Goal: Task Accomplishment & Management: Manage account settings

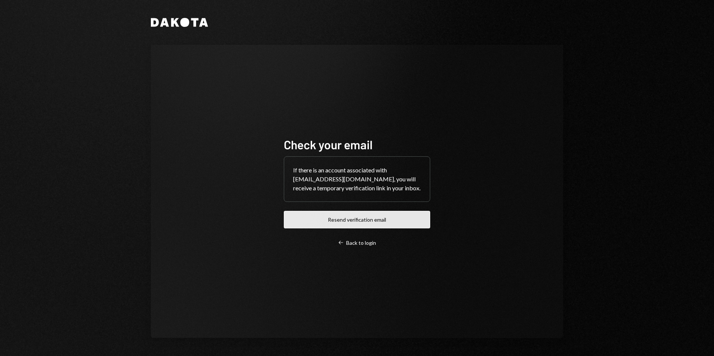
click at [349, 220] on button "Resend verification email" at bounding box center [357, 220] width 146 height 18
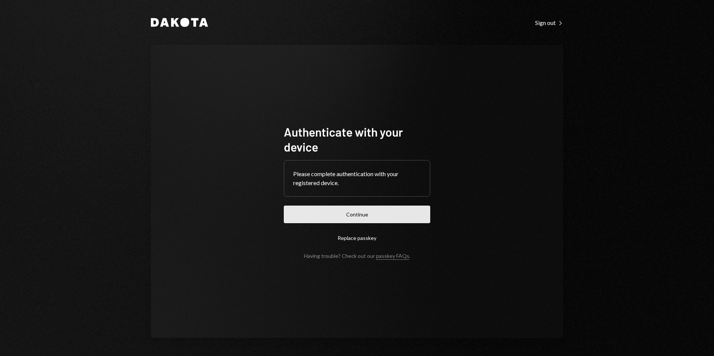
click at [379, 219] on button "Continue" at bounding box center [357, 215] width 146 height 18
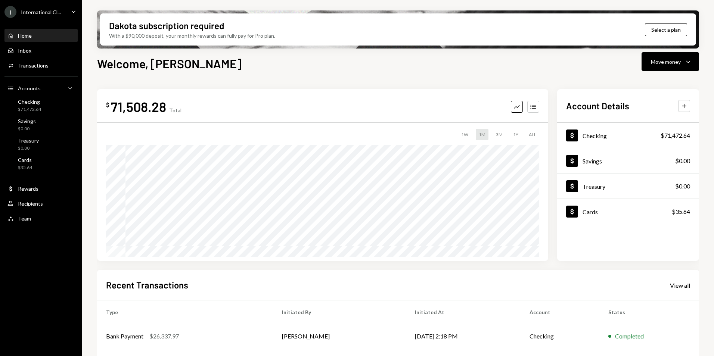
click at [49, 12] on div "International Cl..." at bounding box center [41, 12] width 40 height 6
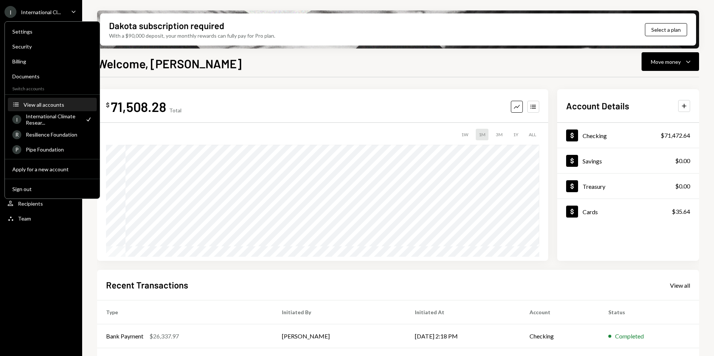
click at [53, 104] on div "View all accounts" at bounding box center [58, 105] width 69 height 6
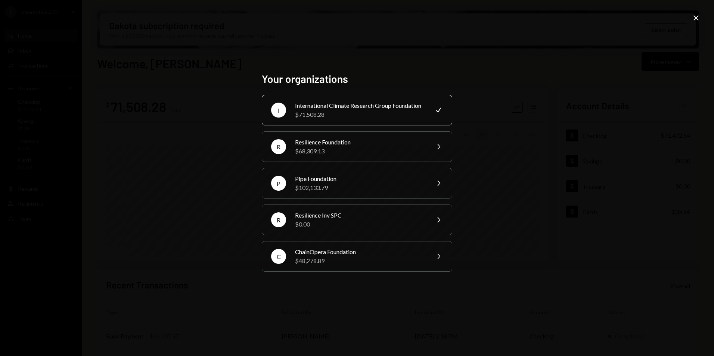
click at [173, 254] on div "Your organizations I International Climate Research Group Foundation $71,508.28…" at bounding box center [357, 178] width 714 height 356
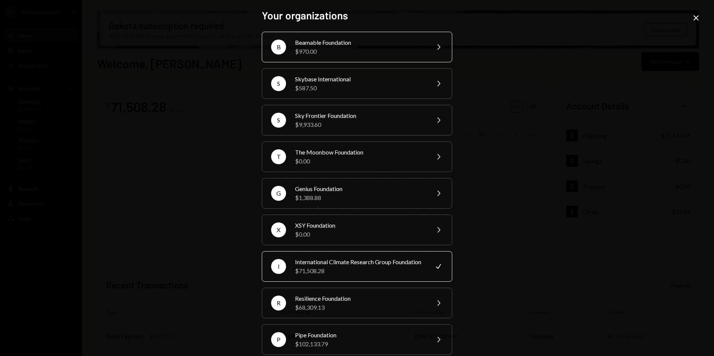
click at [437, 48] on icon "Chevron Right" at bounding box center [438, 47] width 9 height 9
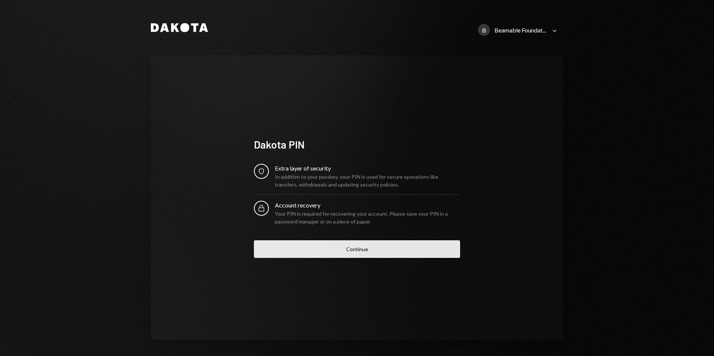
click at [351, 250] on button "Continue" at bounding box center [357, 250] width 206 height 18
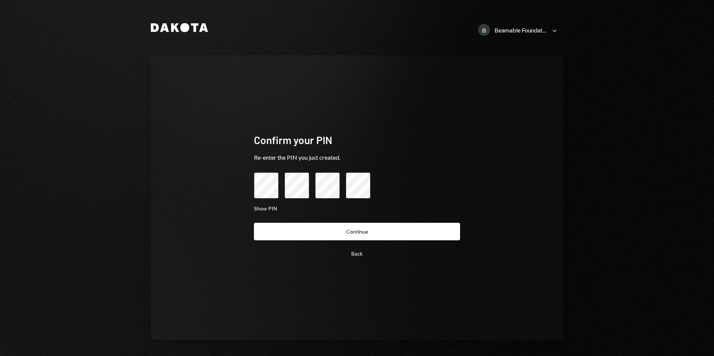
drag, startPoint x: 332, startPoint y: 238, endPoint x: 336, endPoint y: 246, distance: 9.2
click at [334, 245] on div "Back Continue" at bounding box center [357, 243] width 206 height 40
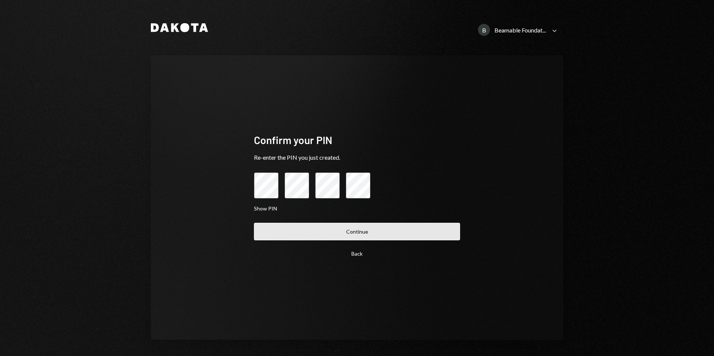
click at [354, 234] on button "Continue" at bounding box center [357, 232] width 206 height 18
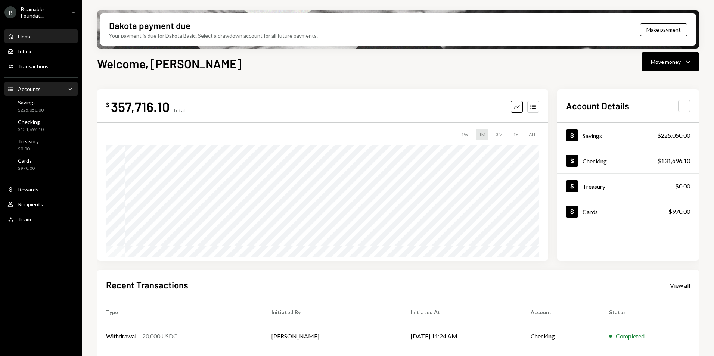
click at [65, 86] on div "Accounts Accounts Caret Down" at bounding box center [40, 89] width 67 height 8
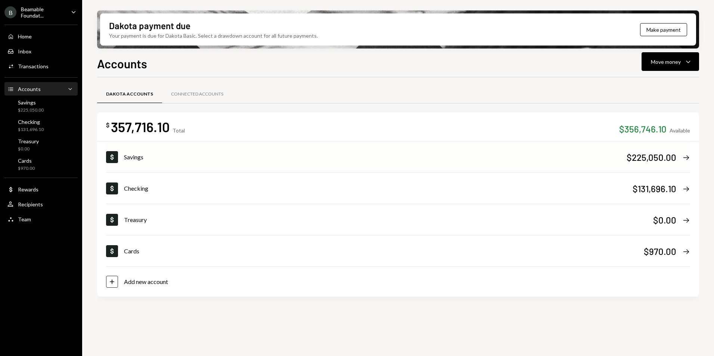
click at [684, 156] on icon "Right Arrow" at bounding box center [687, 158] width 8 height 8
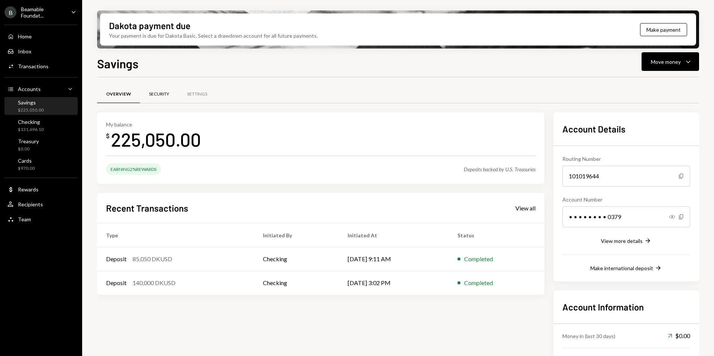
click at [165, 95] on div "Security" at bounding box center [159, 94] width 20 height 6
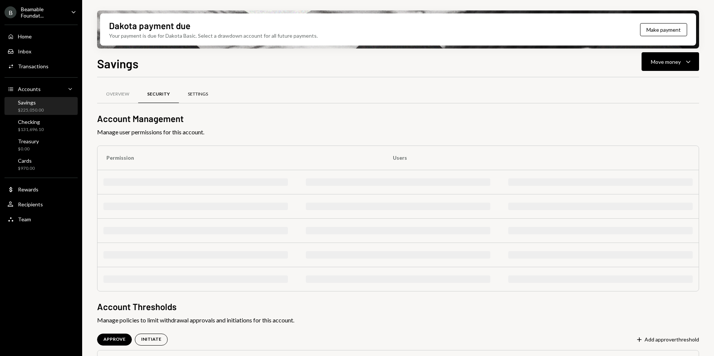
click at [203, 96] on div "Settings" at bounding box center [198, 94] width 20 height 6
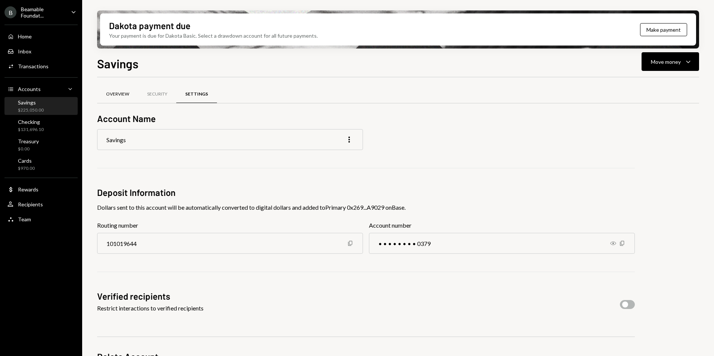
click at [110, 91] on div "Overview" at bounding box center [117, 95] width 41 height 18
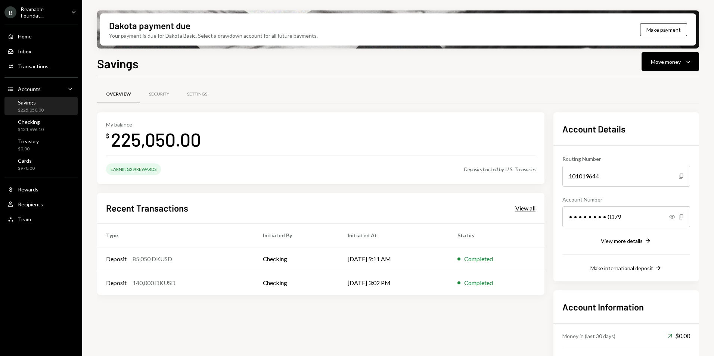
click at [527, 208] on div "View all" at bounding box center [526, 208] width 20 height 7
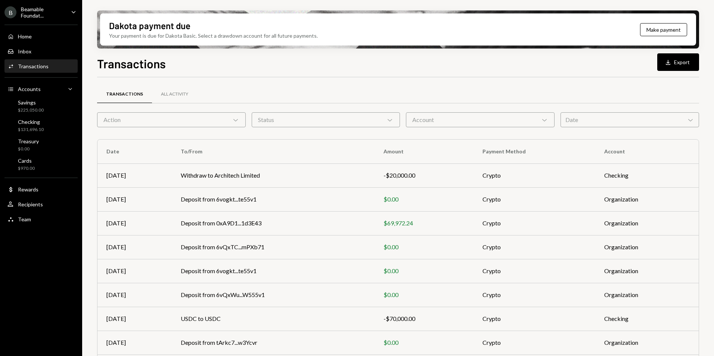
click at [451, 121] on div "Account Chevron Down" at bounding box center [480, 119] width 149 height 15
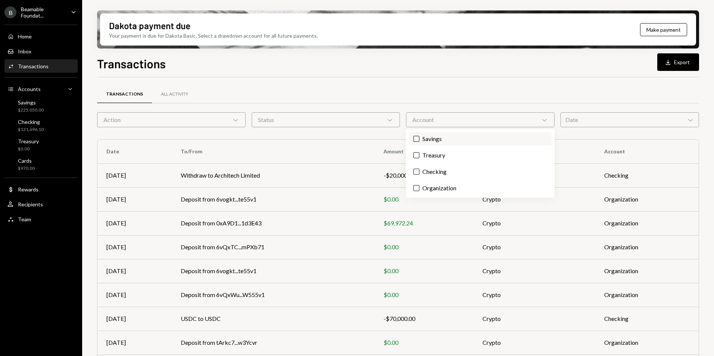
click at [418, 140] on button "Savings" at bounding box center [417, 139] width 6 height 6
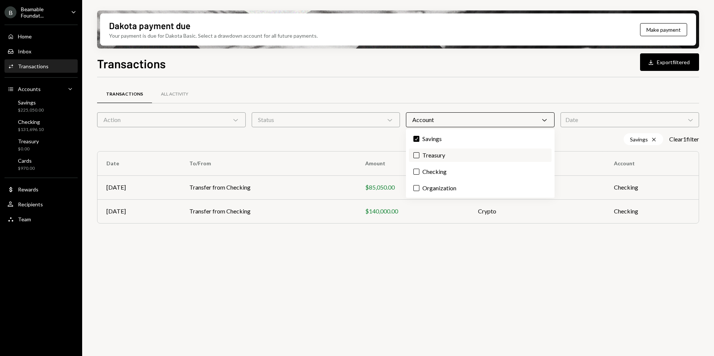
click at [415, 156] on button "Treasury" at bounding box center [417, 155] width 6 height 6
click at [417, 171] on button "Checking" at bounding box center [417, 172] width 6 height 6
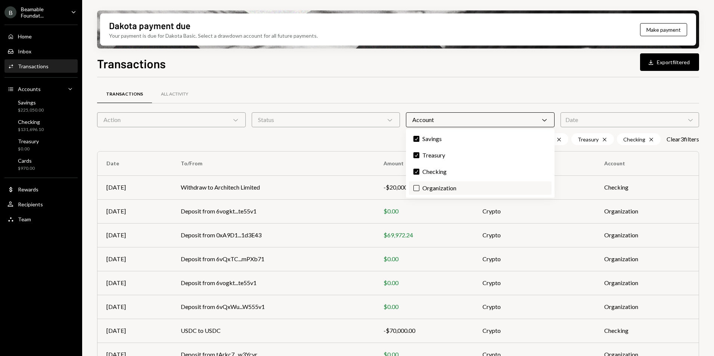
click at [417, 188] on button "Organization" at bounding box center [417, 188] width 6 height 6
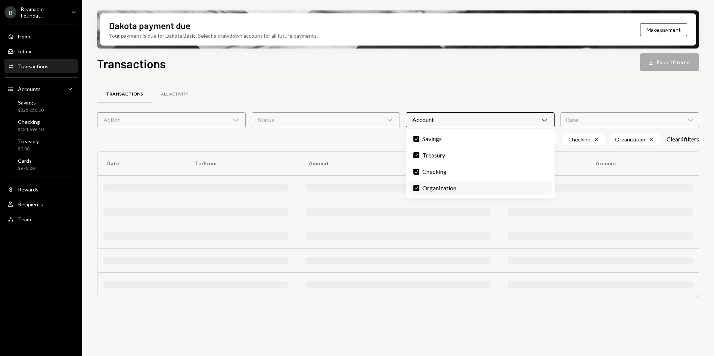
click at [416, 188] on button "Check" at bounding box center [417, 188] width 6 height 6
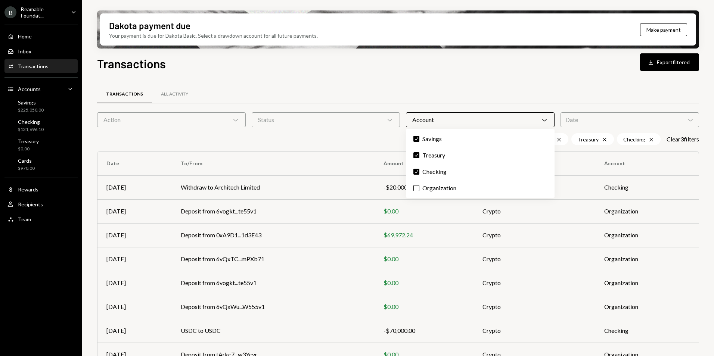
drag, startPoint x: 430, startPoint y: 153, endPoint x: 430, endPoint y: 165, distance: 12.0
click at [430, 154] on label "Check Treasury" at bounding box center [480, 155] width 143 height 13
click at [420, 154] on button "Check" at bounding box center [417, 155] width 6 height 6
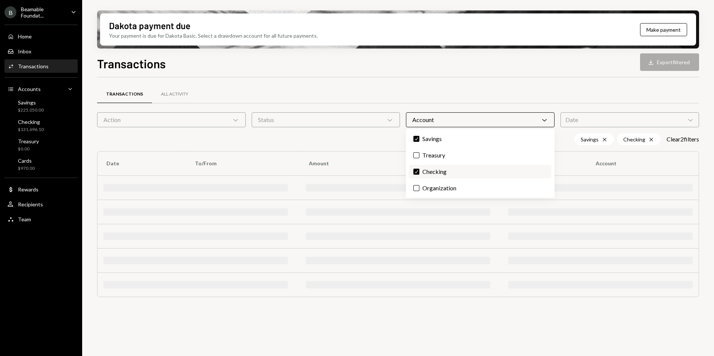
click at [430, 169] on label "Check Checking" at bounding box center [480, 171] width 143 height 13
click at [420, 169] on button "Check" at bounding box center [417, 172] width 6 height 6
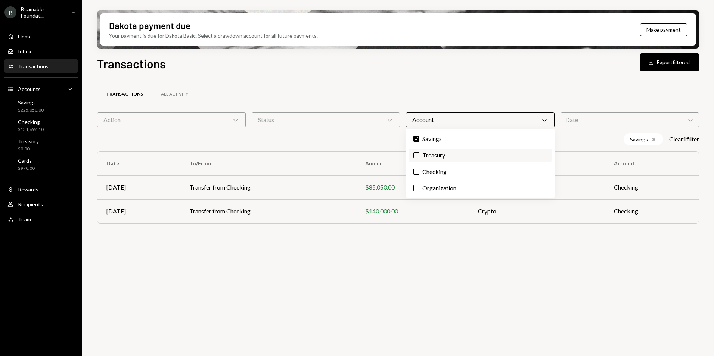
drag, startPoint x: 418, startPoint y: 141, endPoint x: 420, endPoint y: 155, distance: 13.9
click at [418, 142] on label "Check Savings" at bounding box center [480, 138] width 143 height 13
click at [418, 142] on button "Check" at bounding box center [417, 139] width 6 height 6
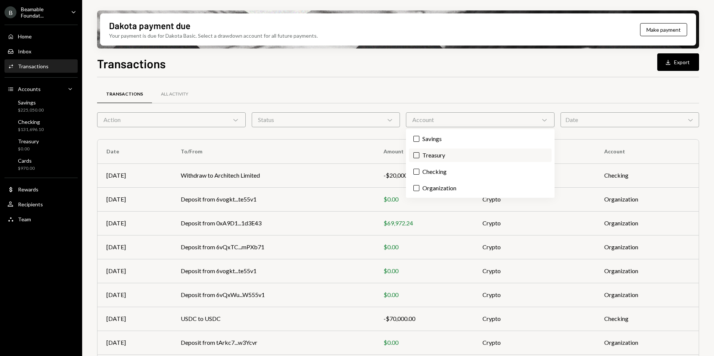
click at [421, 159] on label "Treasury" at bounding box center [480, 155] width 143 height 13
click at [420, 158] on button "Treasury" at bounding box center [417, 155] width 6 height 6
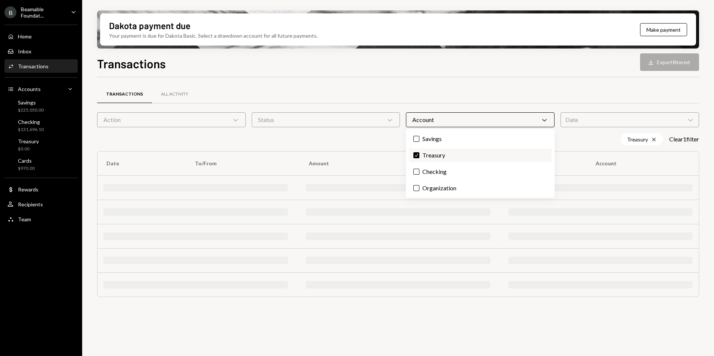
click at [424, 154] on label "Check Treasury" at bounding box center [480, 155] width 143 height 13
click at [420, 154] on button "Check" at bounding box center [417, 155] width 6 height 6
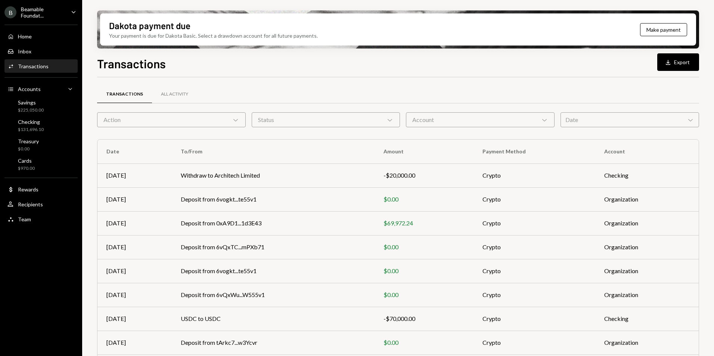
click at [610, 136] on div "Transactions All Activity Action Chevron Down Status Chevron Down Account Chevr…" at bounding box center [398, 261] width 602 height 345
drag, startPoint x: 679, startPoint y: 65, endPoint x: 662, endPoint y: 74, distance: 19.1
click at [679, 65] on button "Download Export" at bounding box center [678, 62] width 42 height 18
click at [26, 10] on div "Beamable Foundat..." at bounding box center [43, 12] width 44 height 13
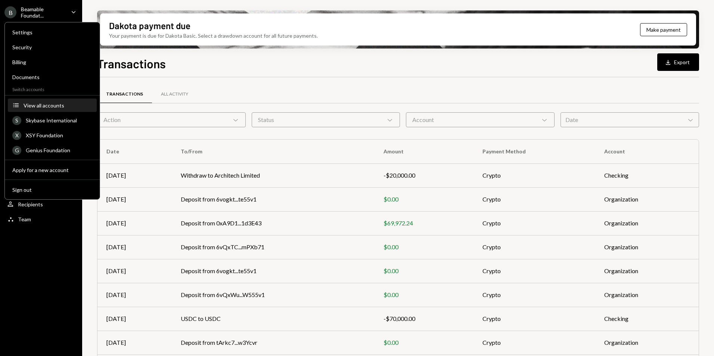
click at [39, 105] on div "View all accounts" at bounding box center [58, 105] width 69 height 6
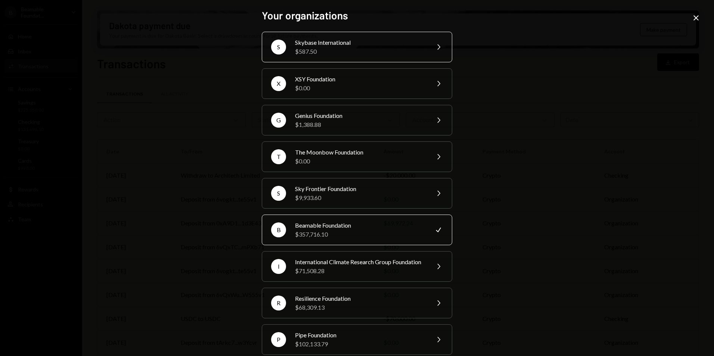
click at [338, 42] on div "Skybase International" at bounding box center [360, 42] width 130 height 9
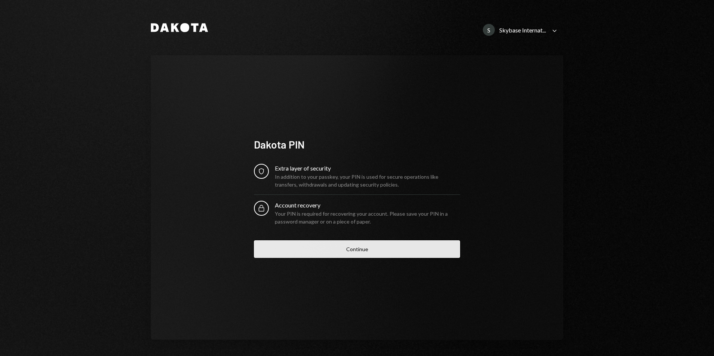
click at [360, 245] on button "Continue" at bounding box center [357, 250] width 206 height 18
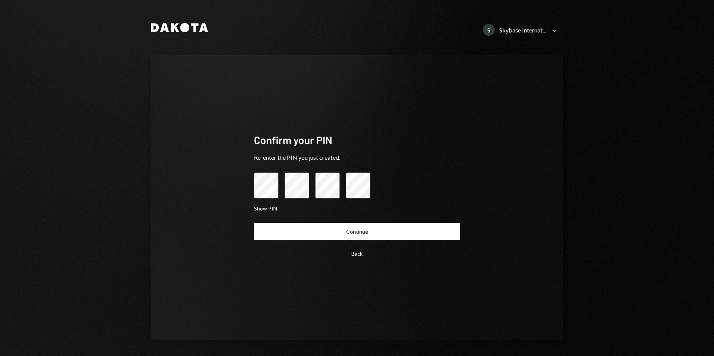
click at [356, 230] on button "Continue" at bounding box center [357, 232] width 206 height 18
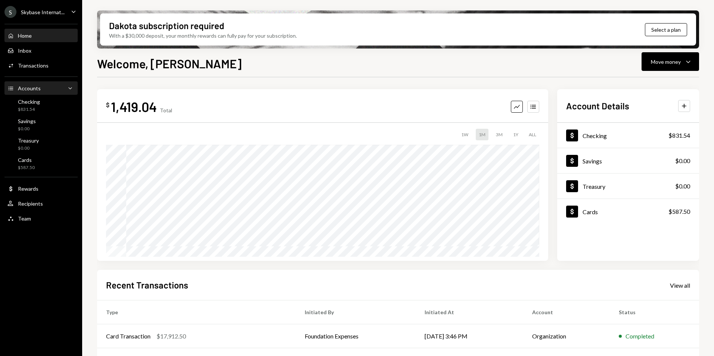
click at [50, 87] on div "Accounts Accounts Caret Down" at bounding box center [40, 88] width 67 height 8
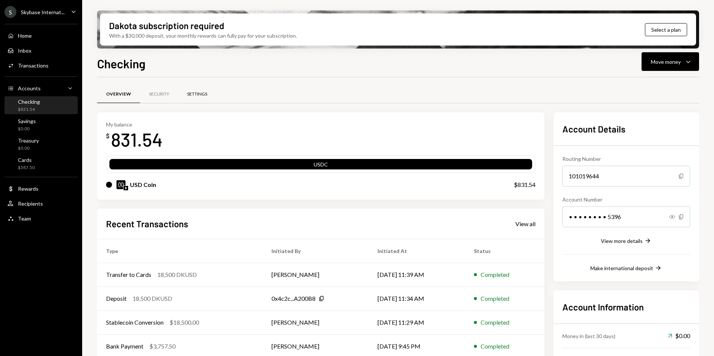
click at [199, 97] on div "Settings" at bounding box center [197, 94] width 20 height 6
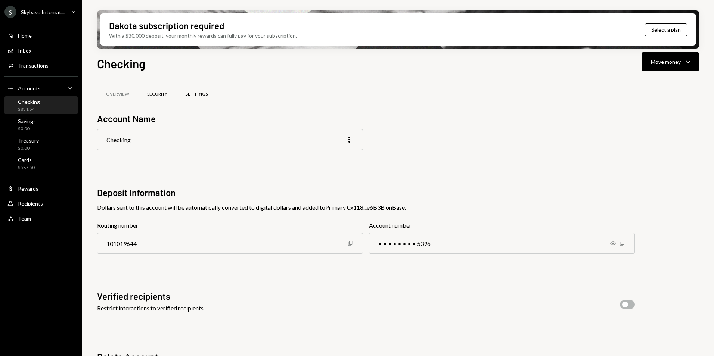
click at [153, 94] on div "Security" at bounding box center [157, 94] width 20 height 6
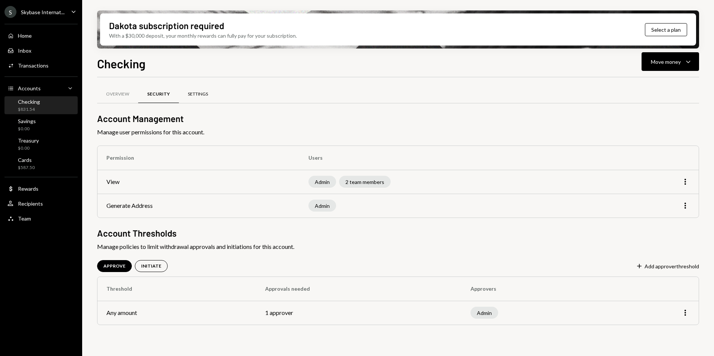
click at [183, 91] on div "Settings" at bounding box center [198, 95] width 38 height 18
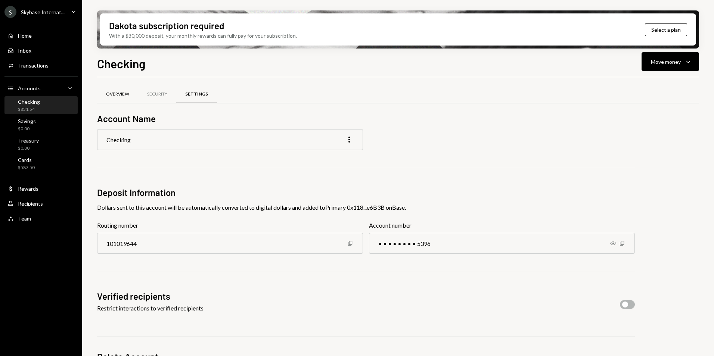
click at [127, 95] on div "Overview" at bounding box center [117, 94] width 23 height 6
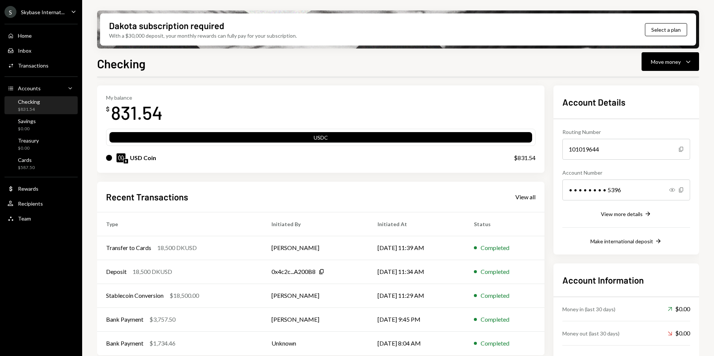
scroll to position [50, 0]
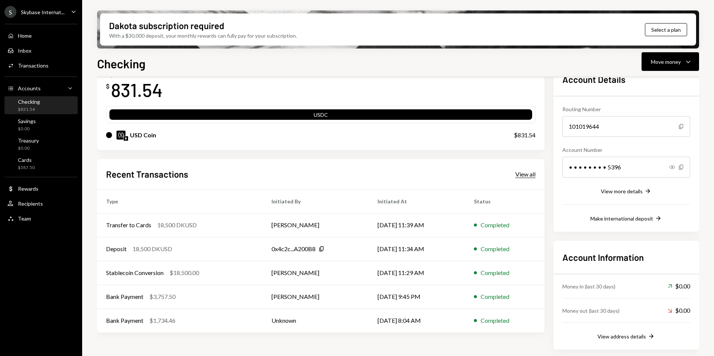
click at [535, 175] on div "Recent Transactions View all Type Initiated By Initiated At Status Transfer to …" at bounding box center [321, 246] width 448 height 174
drag, startPoint x: 535, startPoint y: 175, endPoint x: 523, endPoint y: 174, distance: 12.0
click at [523, 174] on div "View all" at bounding box center [526, 174] width 20 height 7
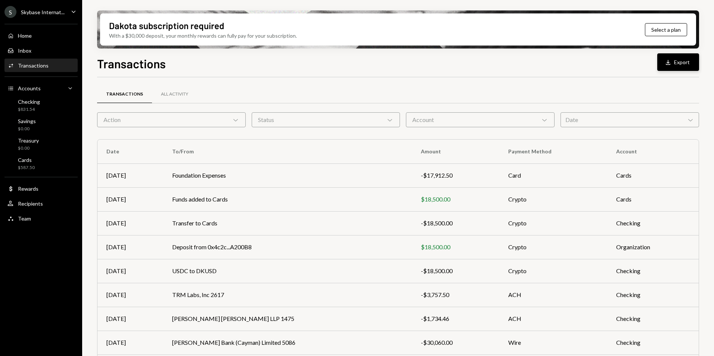
click at [675, 64] on button "Download Export" at bounding box center [678, 62] width 42 height 18
click at [52, 15] on div "Skybase Internat..." at bounding box center [43, 12] width 44 height 6
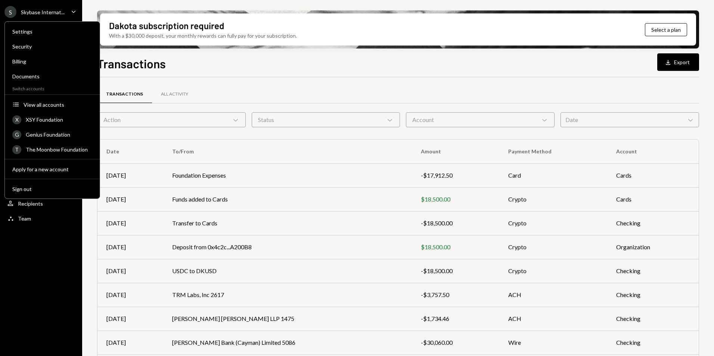
click at [264, 76] on div "Transactions Download Export Transactions All Activity Action Chevron Down Stat…" at bounding box center [398, 228] width 602 height 346
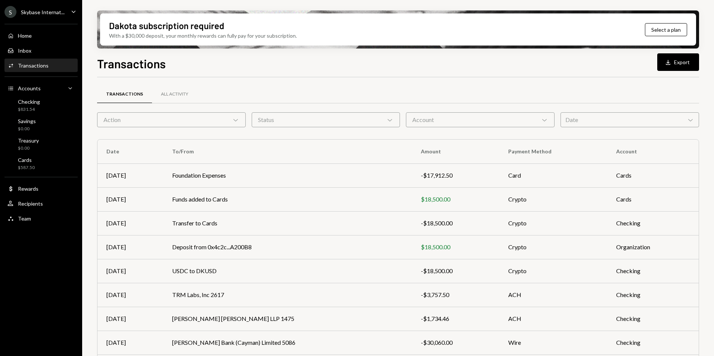
click at [38, 13] on div "Skybase Internat..." at bounding box center [43, 12] width 44 height 6
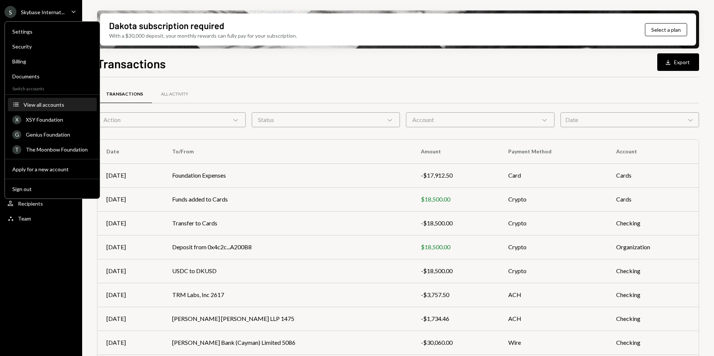
click at [48, 106] on div "View all accounts" at bounding box center [58, 105] width 69 height 6
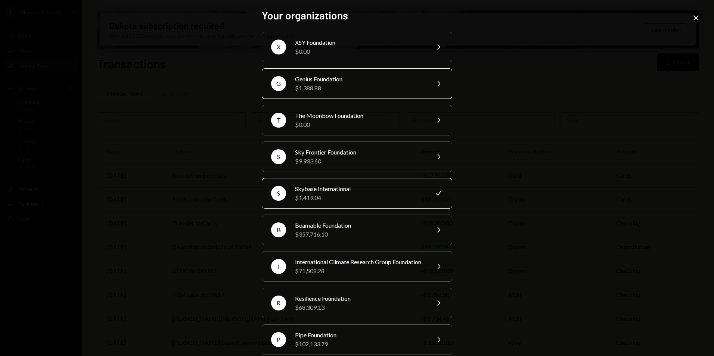
click at [334, 83] on div "Genius Foundation $1,388.88" at bounding box center [360, 84] width 130 height 18
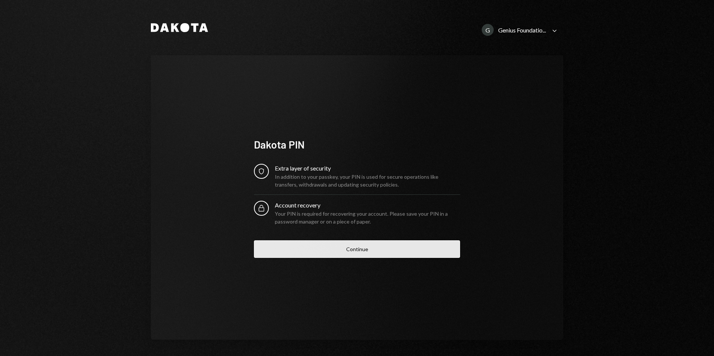
click at [339, 251] on button "Continue" at bounding box center [357, 250] width 206 height 18
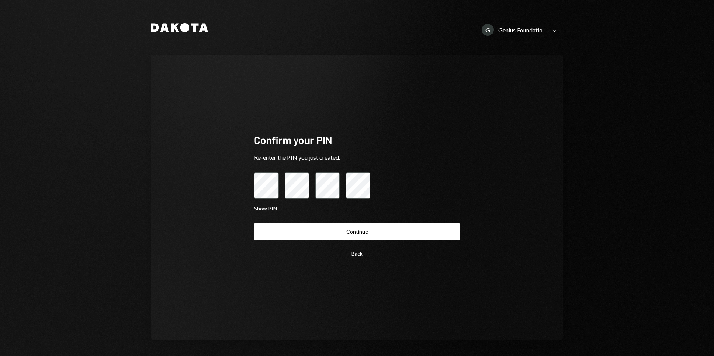
click at [389, 232] on button "Continue" at bounding box center [357, 232] width 206 height 18
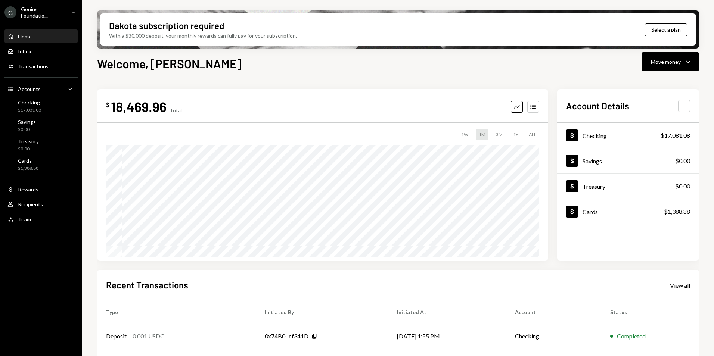
click at [677, 286] on div "View all" at bounding box center [680, 285] width 20 height 7
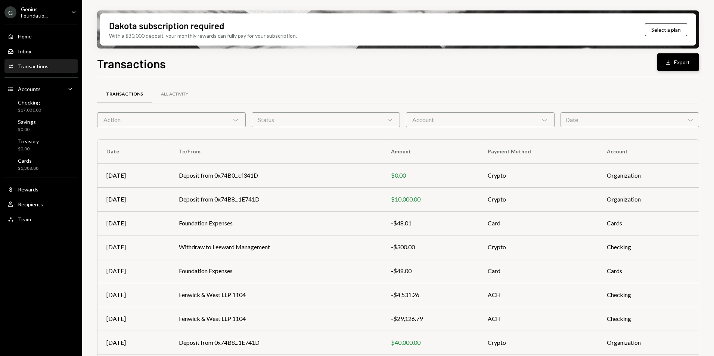
click at [678, 66] on button "Download Export" at bounding box center [678, 62] width 42 height 18
click at [38, 10] on div "Genius Foundatio..." at bounding box center [43, 12] width 44 height 13
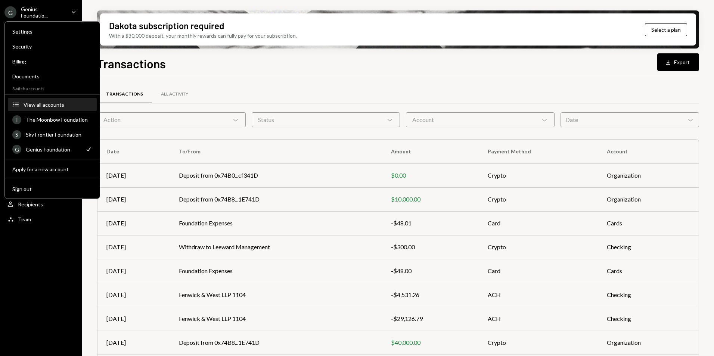
click at [40, 105] on div "View all accounts" at bounding box center [58, 105] width 69 height 6
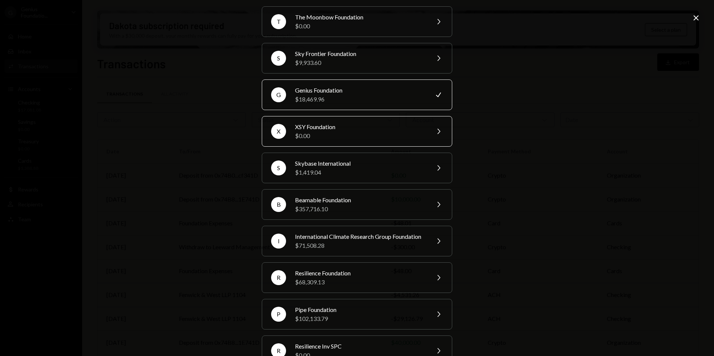
scroll to position [37, 0]
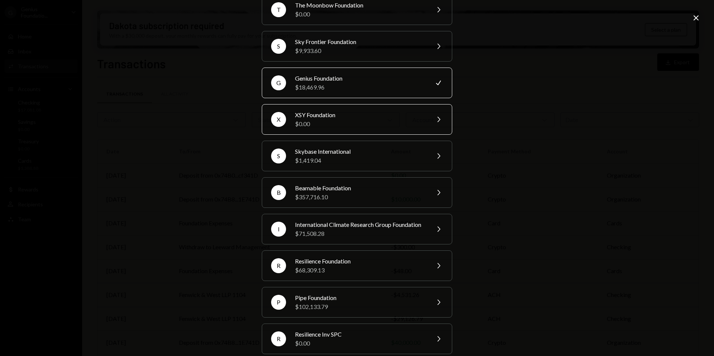
click at [321, 116] on div "XSY Foundation" at bounding box center [360, 115] width 130 height 9
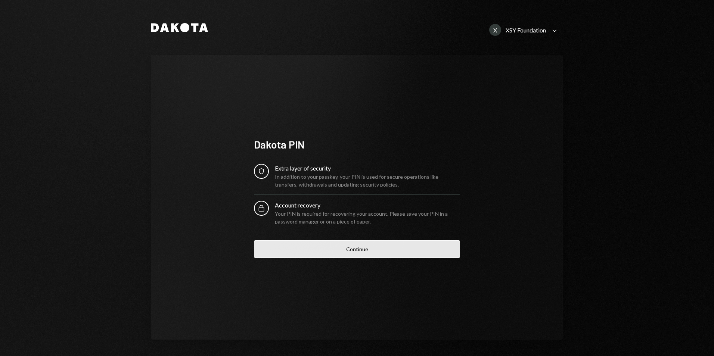
click at [348, 248] on button "Continue" at bounding box center [357, 250] width 206 height 18
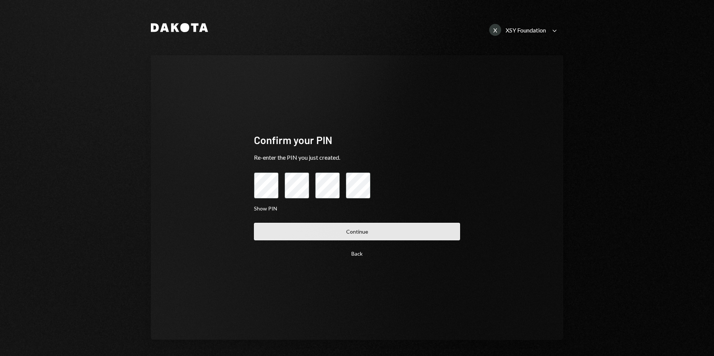
click at [358, 230] on button "Continue" at bounding box center [357, 232] width 206 height 18
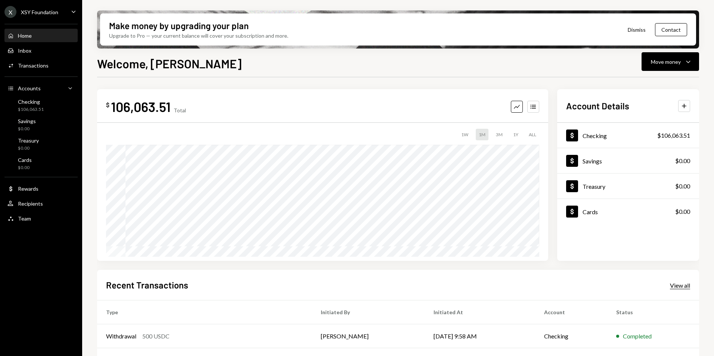
click at [685, 288] on div "View all" at bounding box center [680, 285] width 20 height 7
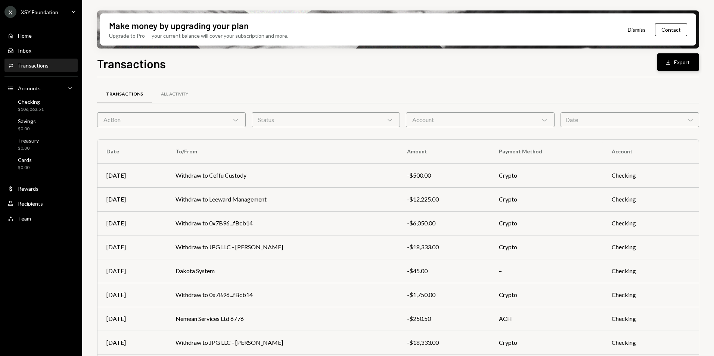
click at [683, 59] on button "Download Export" at bounding box center [678, 62] width 42 height 18
click at [34, 13] on div "XSY Foundation" at bounding box center [39, 12] width 37 height 6
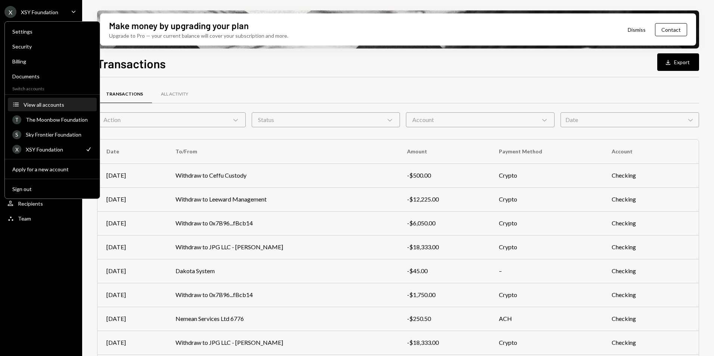
click at [52, 104] on div "View all accounts" at bounding box center [58, 105] width 69 height 6
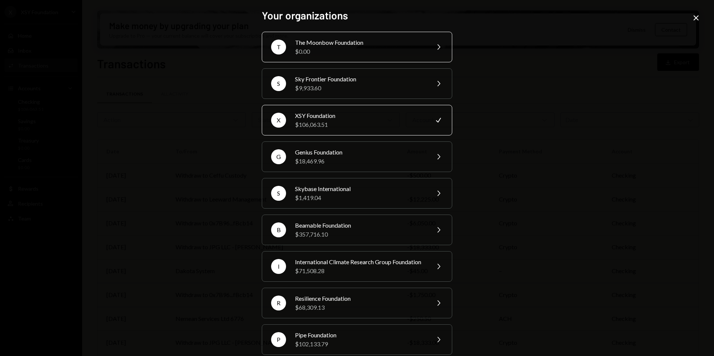
click at [334, 44] on div "The Moonbow Foundation" at bounding box center [360, 42] width 130 height 9
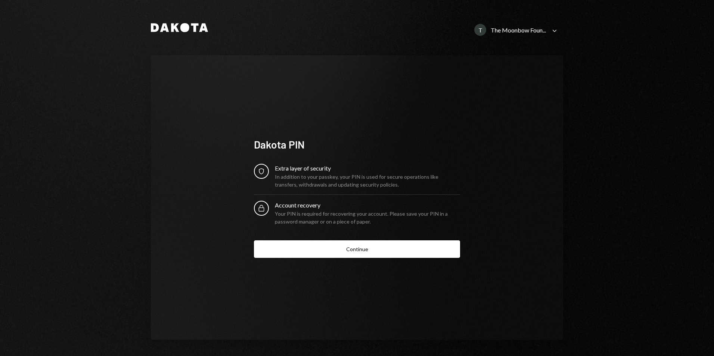
click at [362, 254] on button "Continue" at bounding box center [357, 250] width 206 height 18
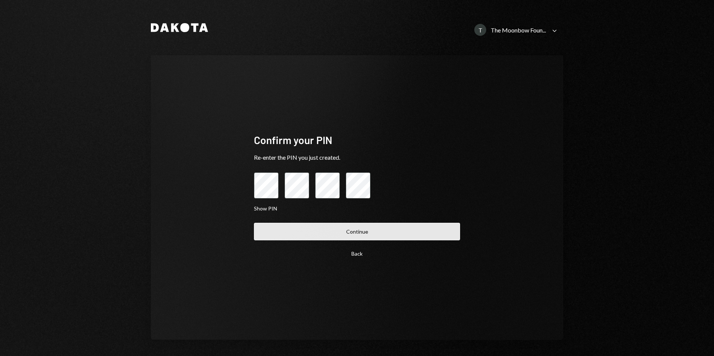
click at [349, 238] on button "Continue" at bounding box center [357, 232] width 206 height 18
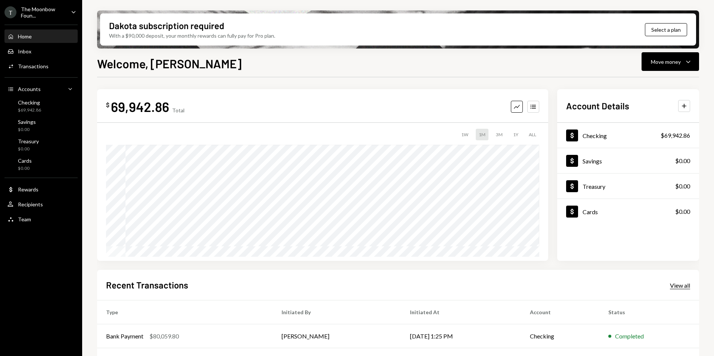
click at [678, 288] on div "View all" at bounding box center [680, 285] width 20 height 7
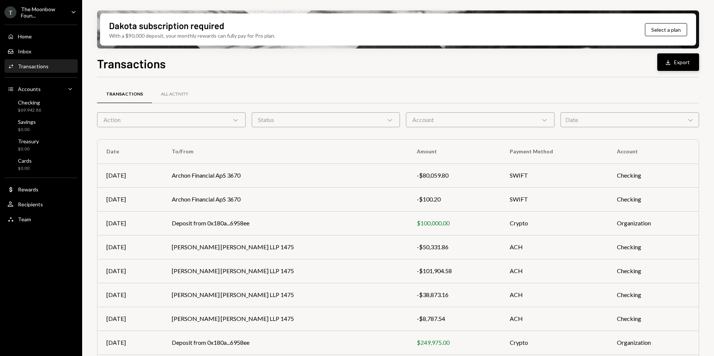
click at [681, 65] on button "Download Export" at bounding box center [678, 62] width 42 height 18
click at [58, 10] on div "The Moonbow Foun..." at bounding box center [43, 12] width 44 height 13
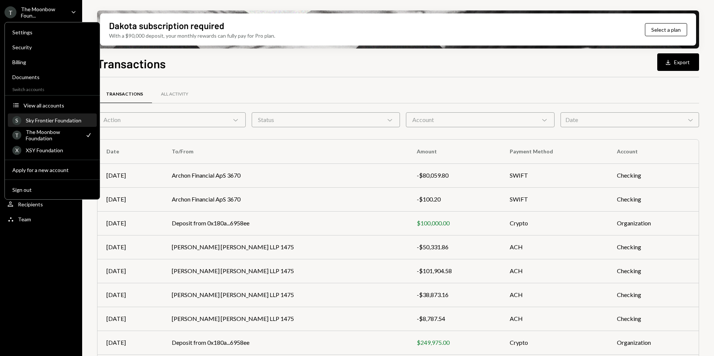
click at [56, 120] on div "Sky Frontier Foundation" at bounding box center [59, 120] width 66 height 6
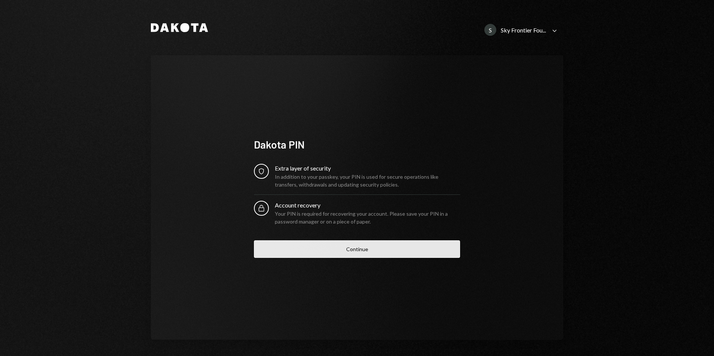
click at [343, 247] on button "Continue" at bounding box center [357, 250] width 206 height 18
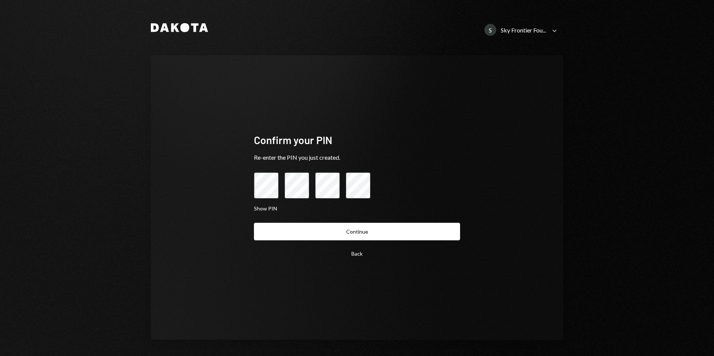
click at [345, 235] on button "Continue" at bounding box center [357, 232] width 206 height 18
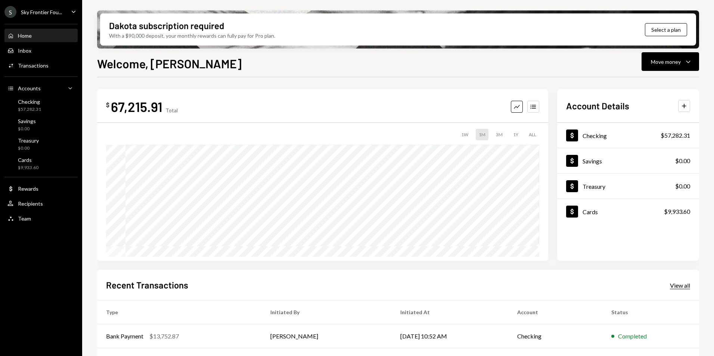
click at [683, 285] on div "View all" at bounding box center [680, 285] width 20 height 7
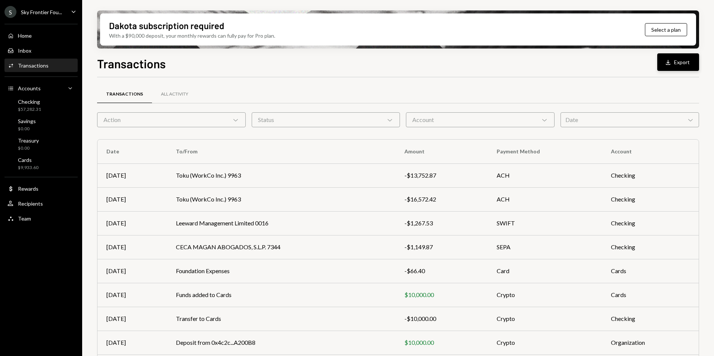
click at [674, 61] on div "Download" at bounding box center [670, 62] width 10 height 7
click at [46, 12] on div "Sky Frontier Fou..." at bounding box center [41, 12] width 41 height 6
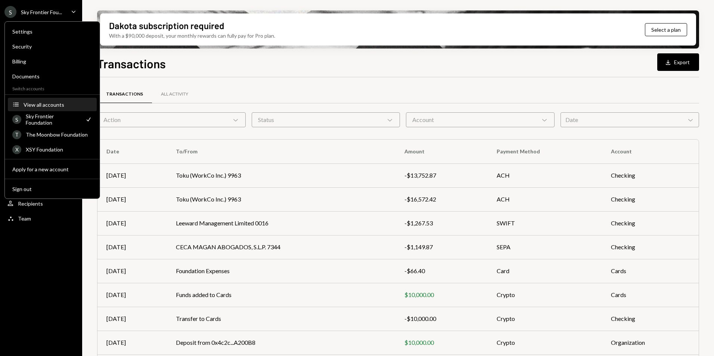
click at [57, 106] on div "View all accounts" at bounding box center [58, 105] width 69 height 6
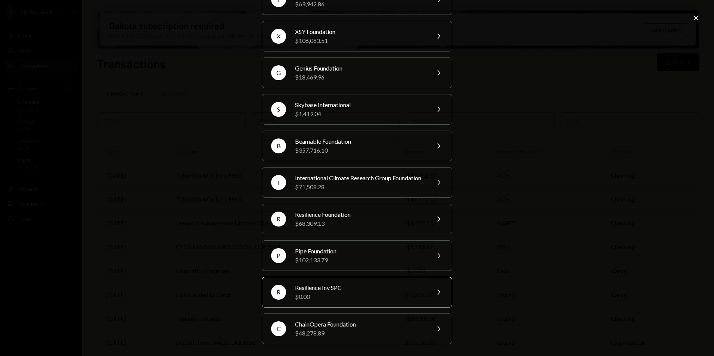
scroll to position [93, 0]
click at [419, 255] on div "Pipe Foundation" at bounding box center [360, 251] width 130 height 9
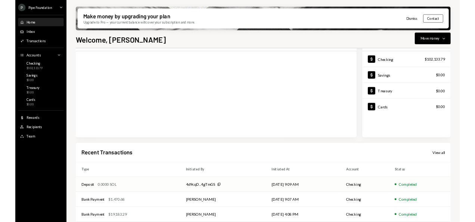
scroll to position [94, 0]
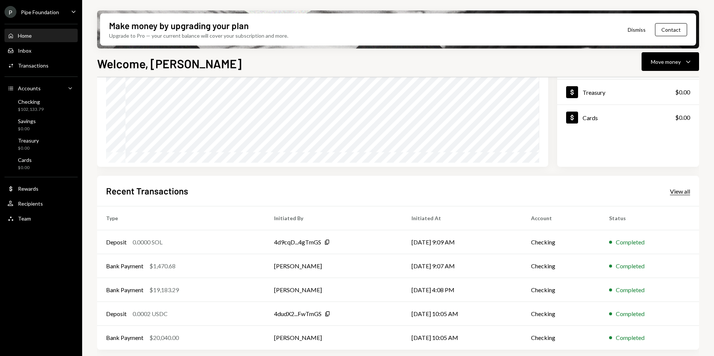
click at [687, 190] on div "View all" at bounding box center [680, 191] width 20 height 7
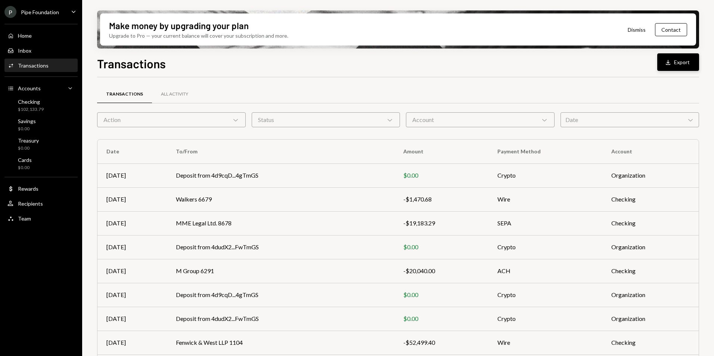
click at [683, 63] on button "Download Export" at bounding box center [678, 62] width 42 height 18
click at [356, 64] on div "Transactions Download Export" at bounding box center [398, 63] width 602 height 16
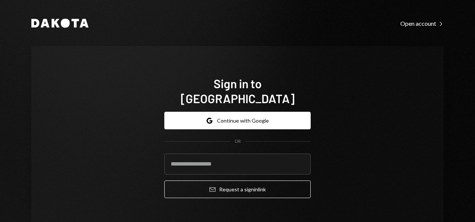
click at [323, 57] on div "Sign in to [GEOGRAPHIC_DATA] Google Continue with Google OR Email Request a sig…" at bounding box center [237, 140] width 412 height 188
